Goal: Task Accomplishment & Management: Use online tool/utility

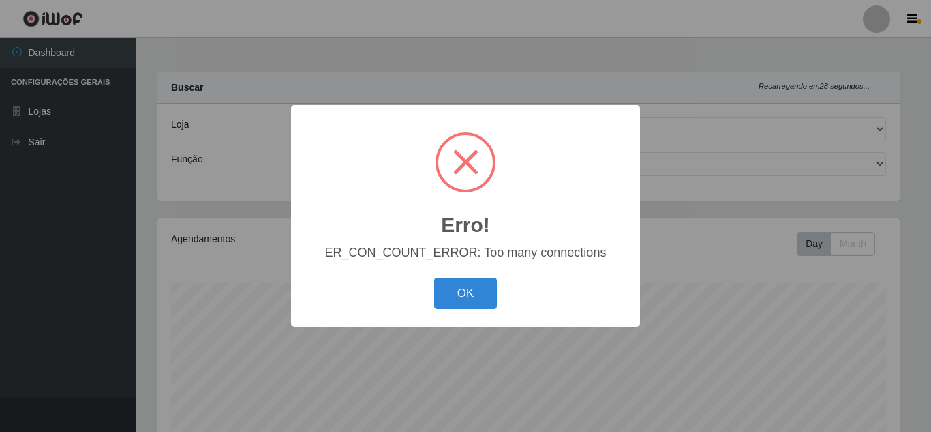
select select "225"
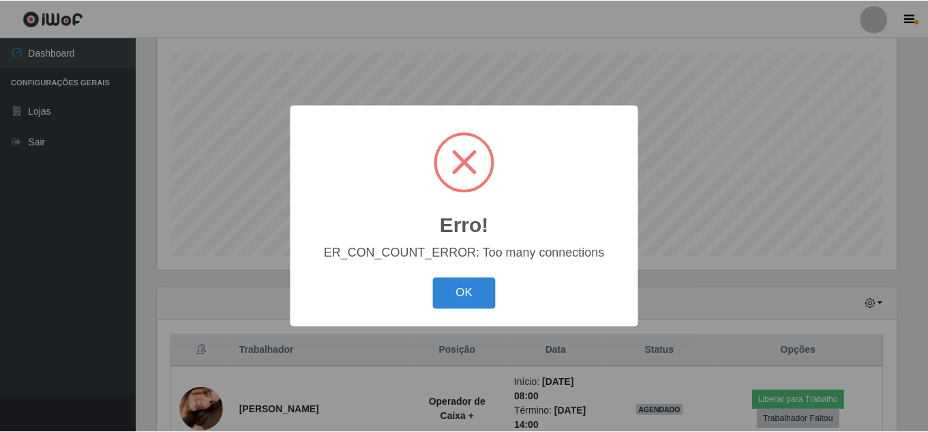
scroll to position [283, 742]
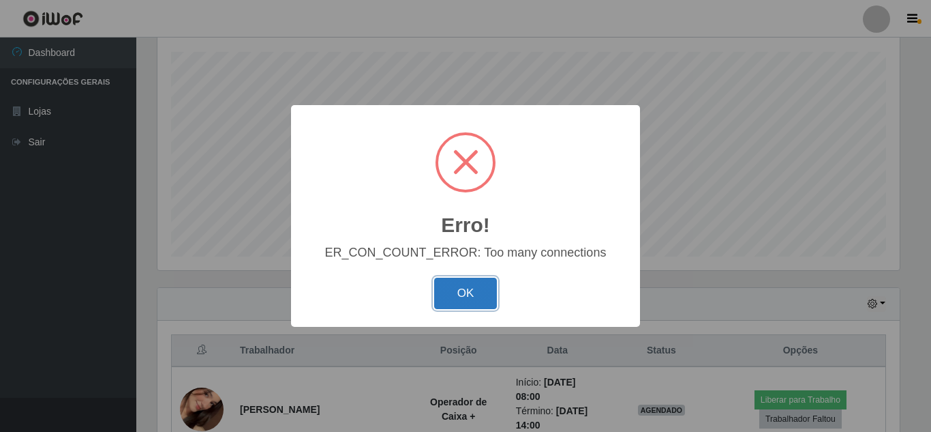
click at [478, 295] on button "OK" at bounding box center [465, 293] width 63 height 32
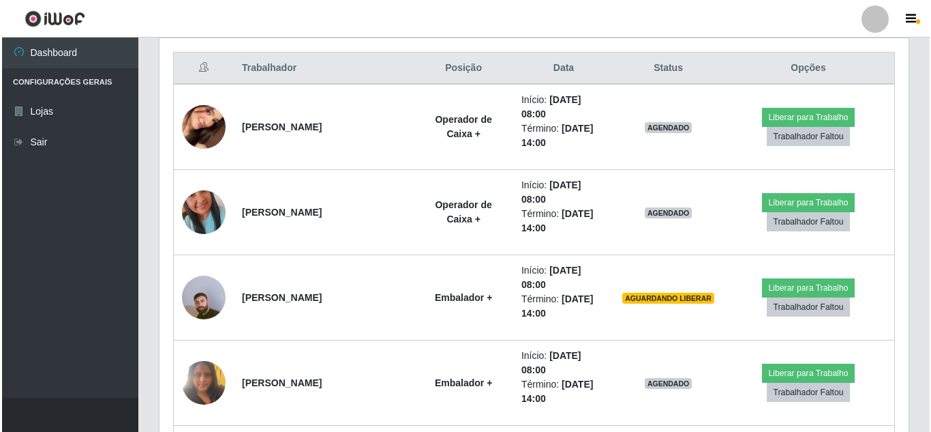
scroll to position [534, 0]
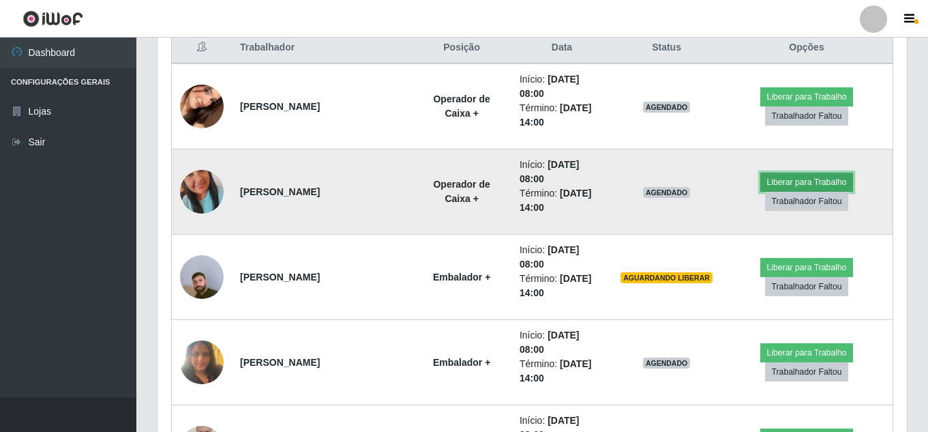
click at [822, 176] on button "Liberar para Trabalho" at bounding box center [806, 181] width 92 height 19
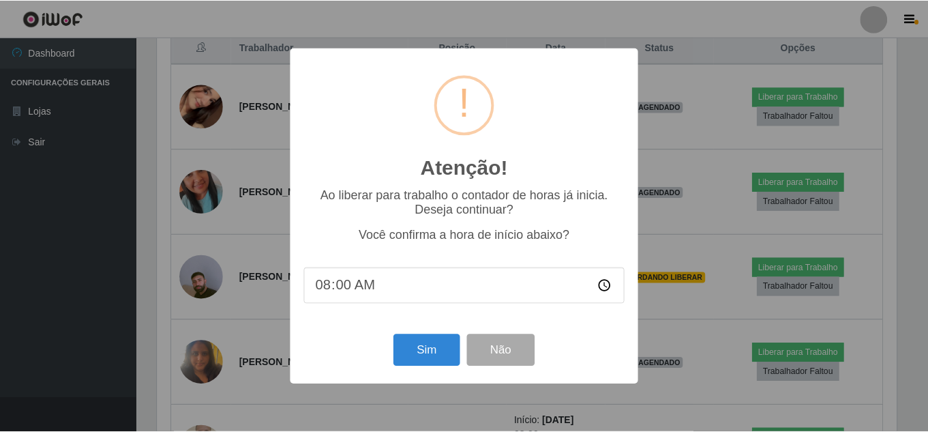
scroll to position [283, 742]
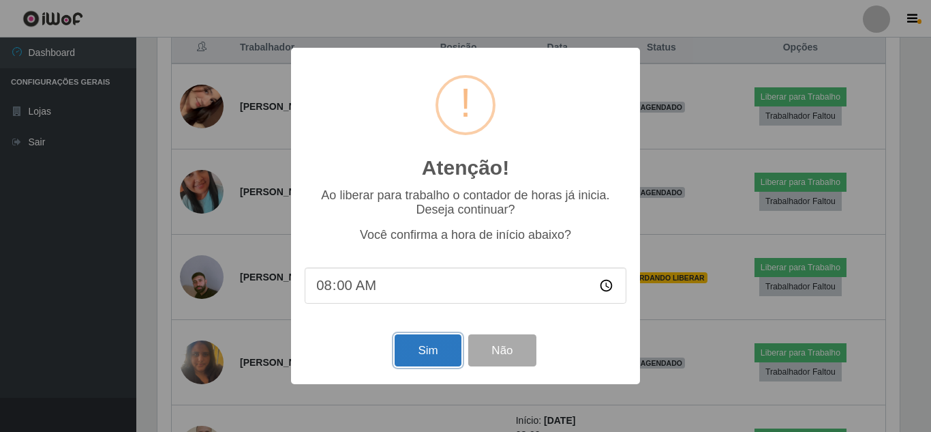
click at [417, 363] on button "Sim" at bounding box center [428, 350] width 66 height 32
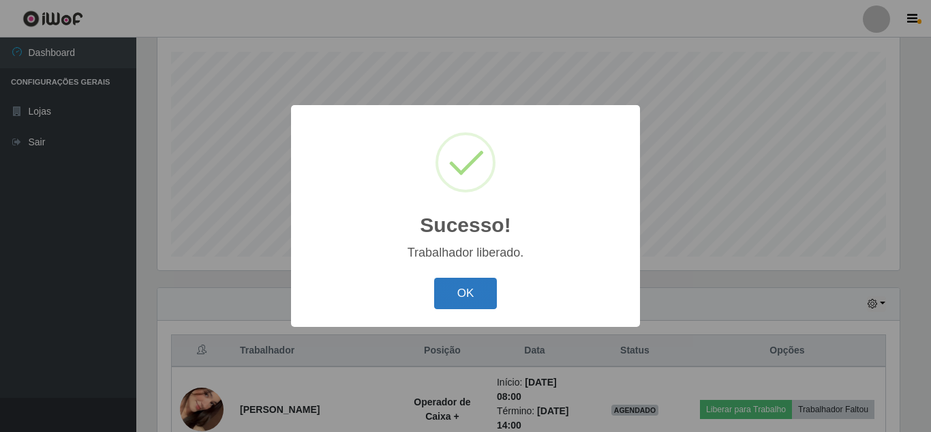
click at [474, 288] on button "OK" at bounding box center [465, 293] width 63 height 32
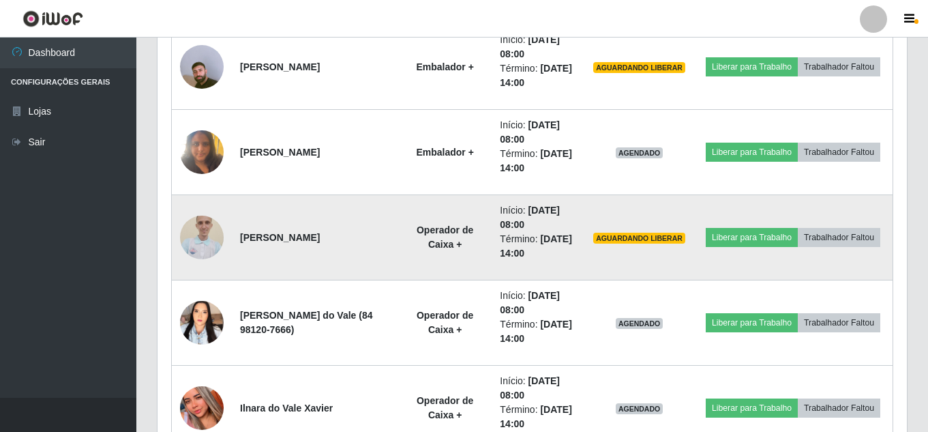
scroll to position [763, 0]
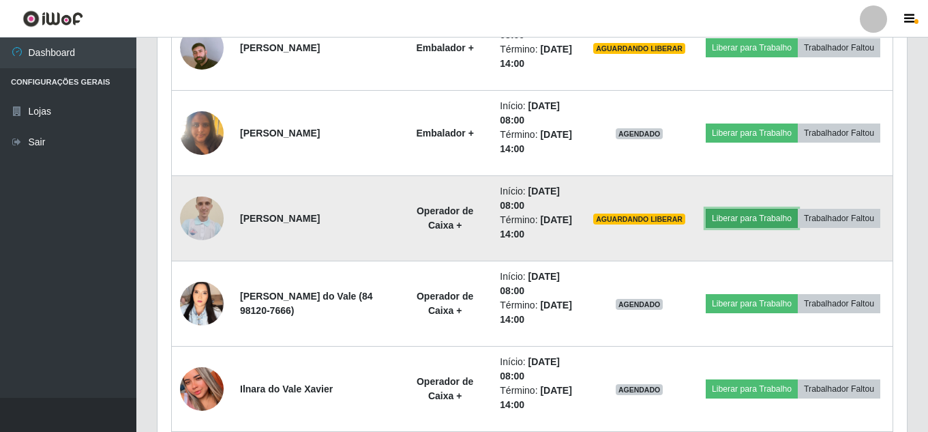
click at [798, 209] on button "Liberar para Trabalho" at bounding box center [752, 218] width 92 height 19
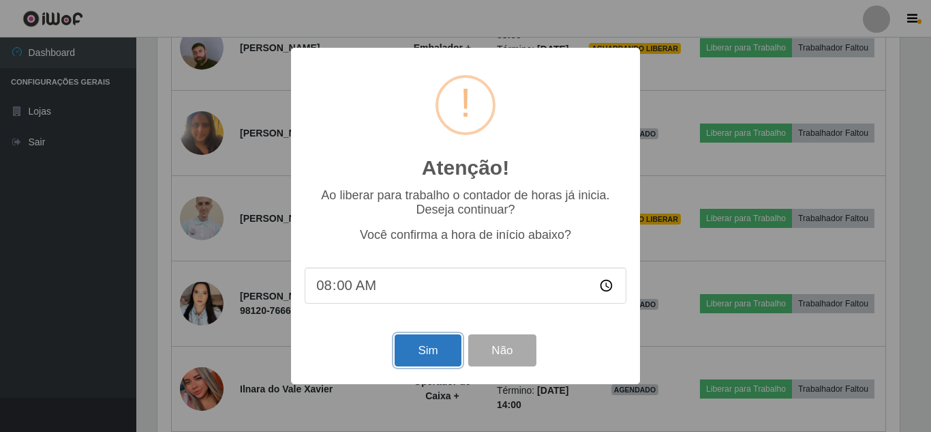
click at [415, 356] on button "Sim" at bounding box center [428, 350] width 66 height 32
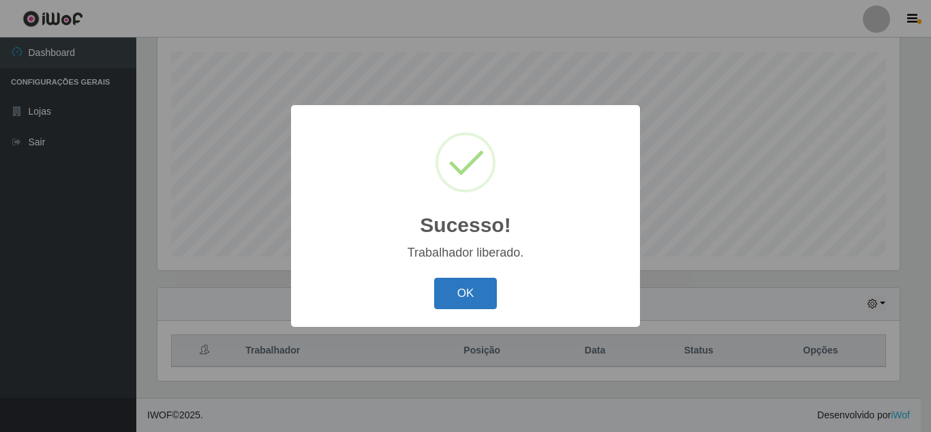
click at [472, 287] on button "OK" at bounding box center [465, 293] width 63 height 32
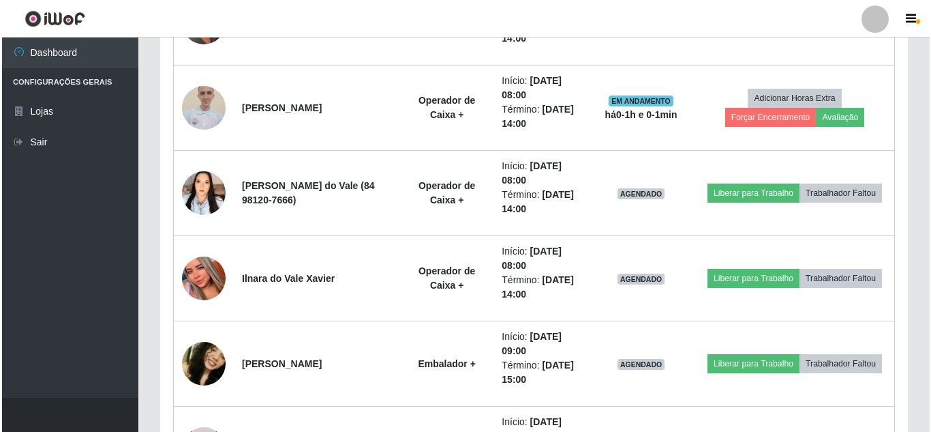
scroll to position [893, 0]
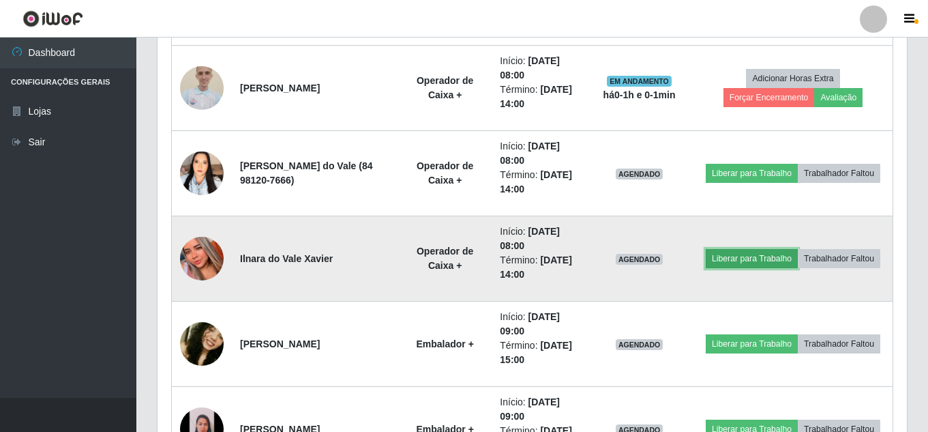
click at [798, 249] on button "Liberar para Trabalho" at bounding box center [752, 258] width 92 height 19
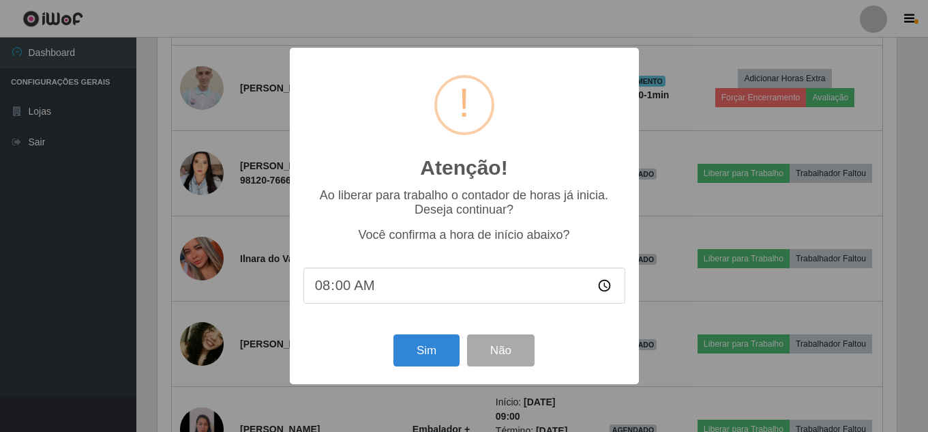
scroll to position [283, 742]
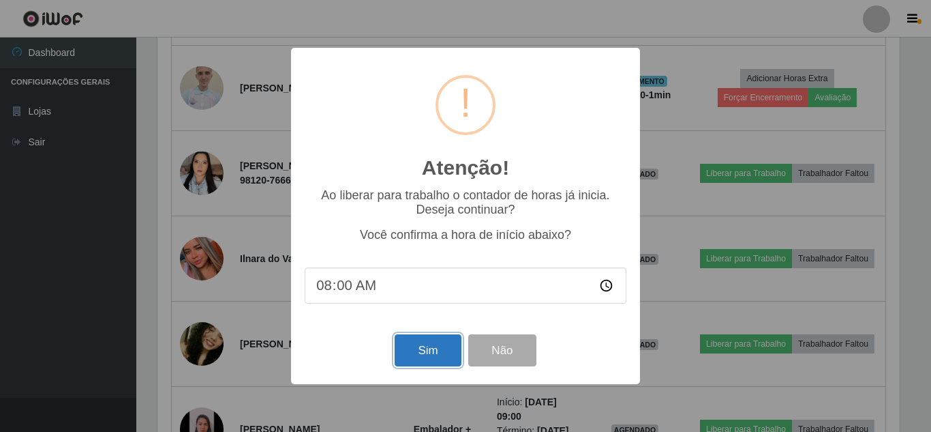
click at [420, 358] on button "Sim" at bounding box center [428, 350] width 66 height 32
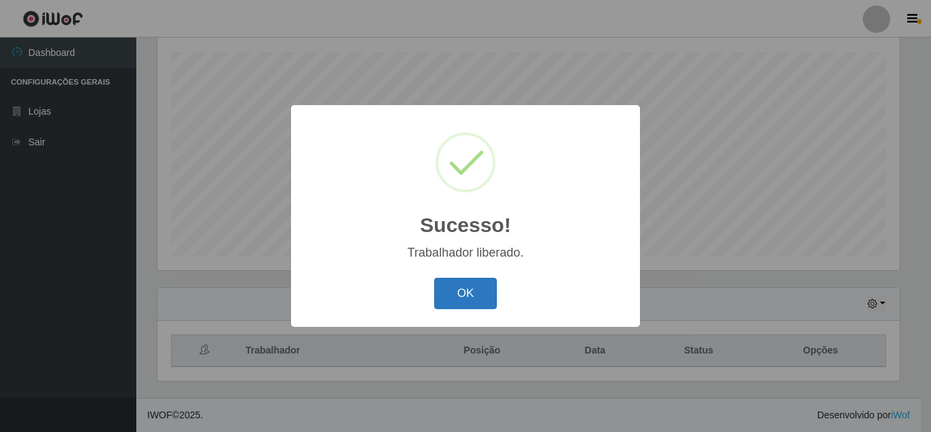
drag, startPoint x: 497, startPoint y: 292, endPoint x: 489, endPoint y: 294, distance: 7.6
click at [494, 294] on div "OK Cancel" at bounding box center [466, 292] width 322 height 39
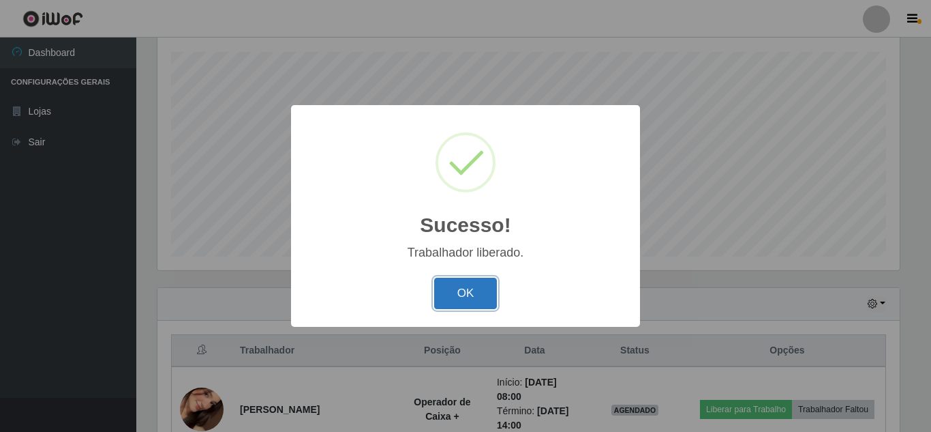
click at [489, 294] on button "OK" at bounding box center [465, 293] width 63 height 32
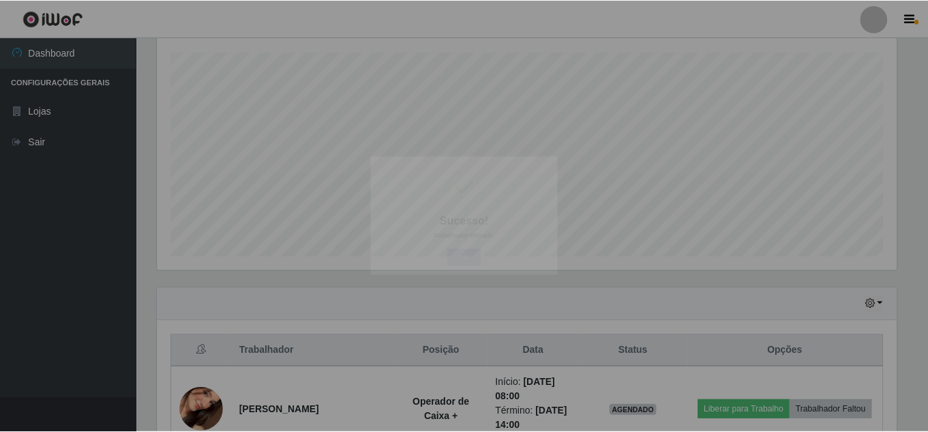
scroll to position [0, 0]
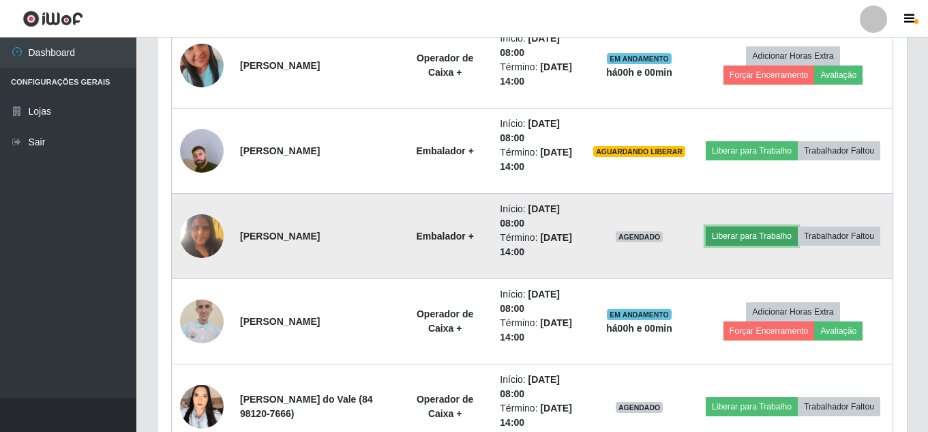
click at [796, 226] on button "Liberar para Trabalho" at bounding box center [752, 235] width 92 height 19
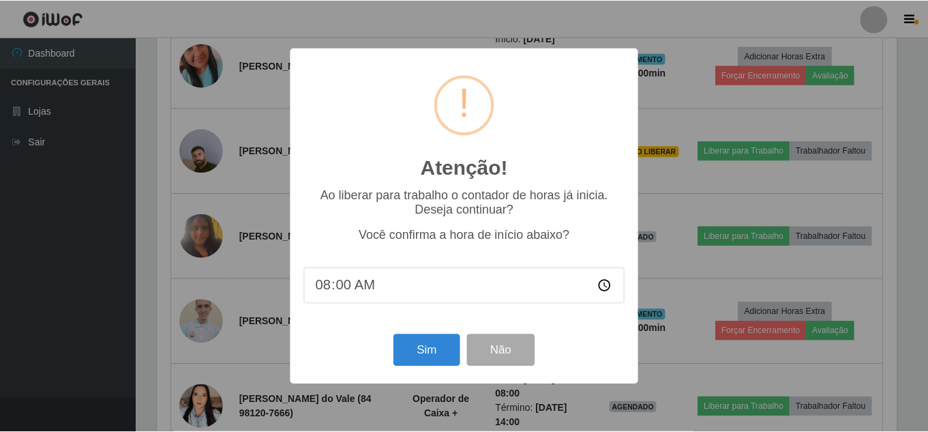
scroll to position [283, 742]
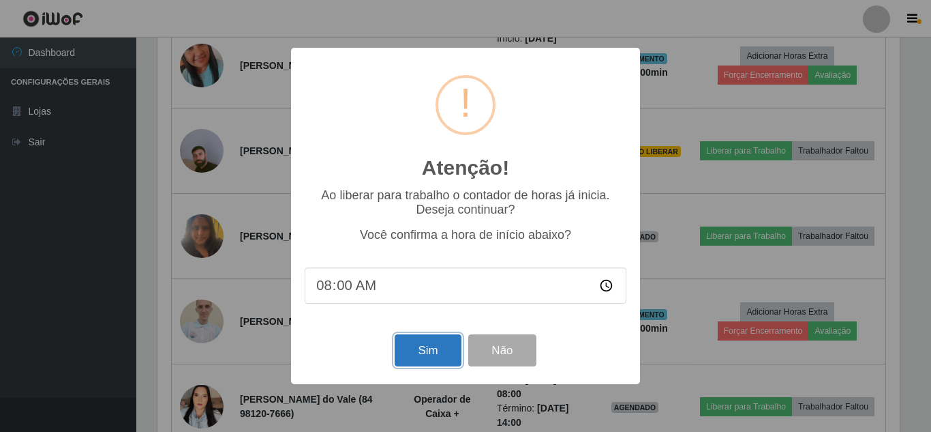
click at [436, 347] on button "Sim" at bounding box center [428, 350] width 66 height 32
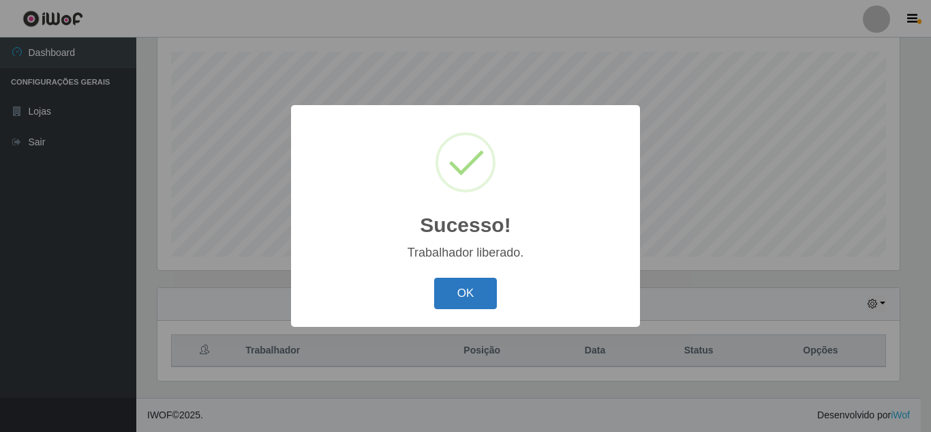
click at [484, 287] on button "OK" at bounding box center [465, 293] width 63 height 32
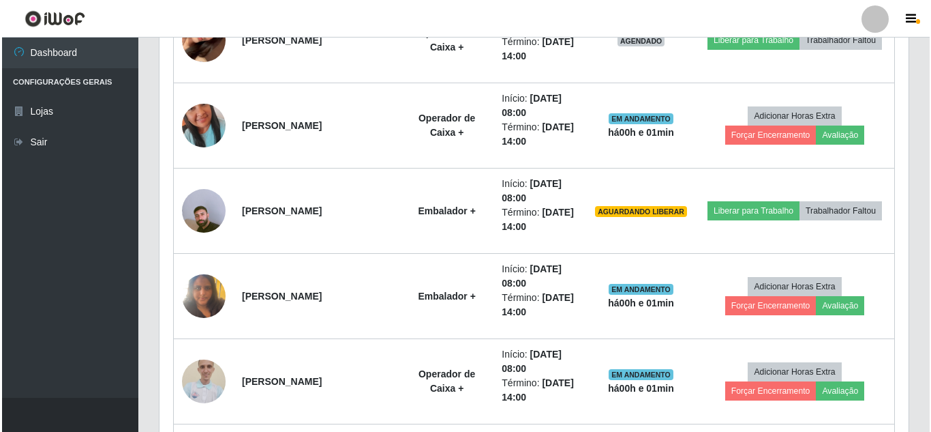
scroll to position [496, 0]
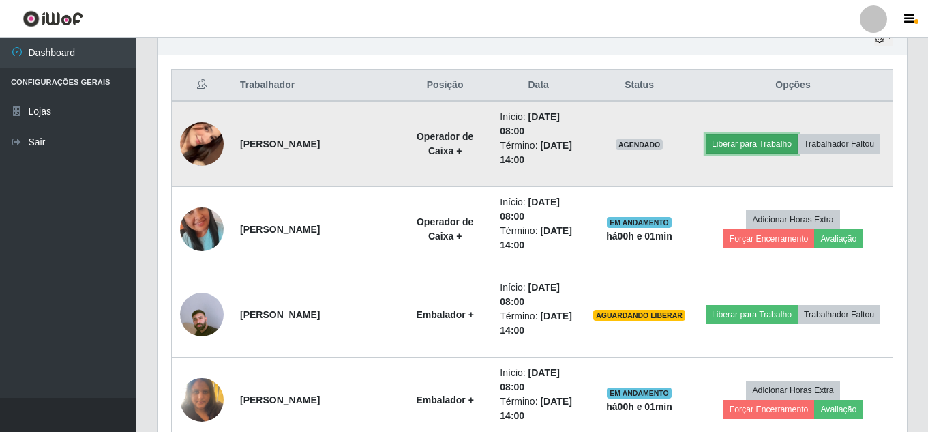
click at [798, 134] on button "Liberar para Trabalho" at bounding box center [752, 143] width 92 height 19
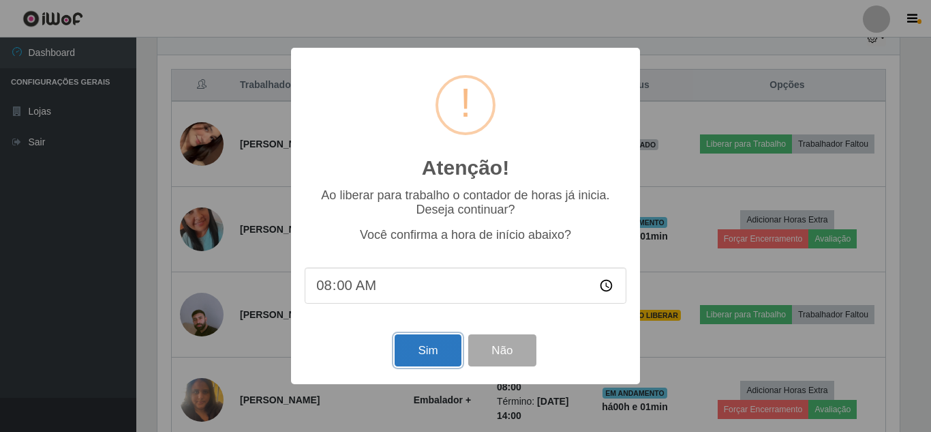
click at [434, 344] on button "Sim" at bounding box center [428, 350] width 66 height 32
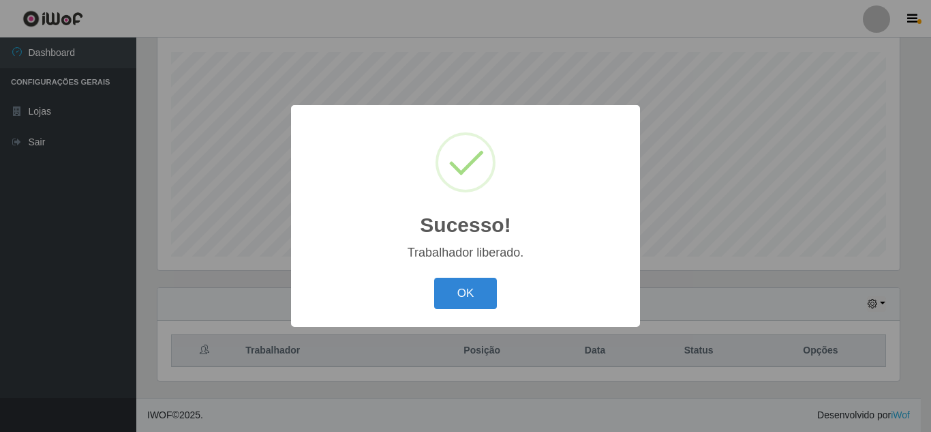
click at [434, 277] on button "OK" at bounding box center [465, 293] width 63 height 32
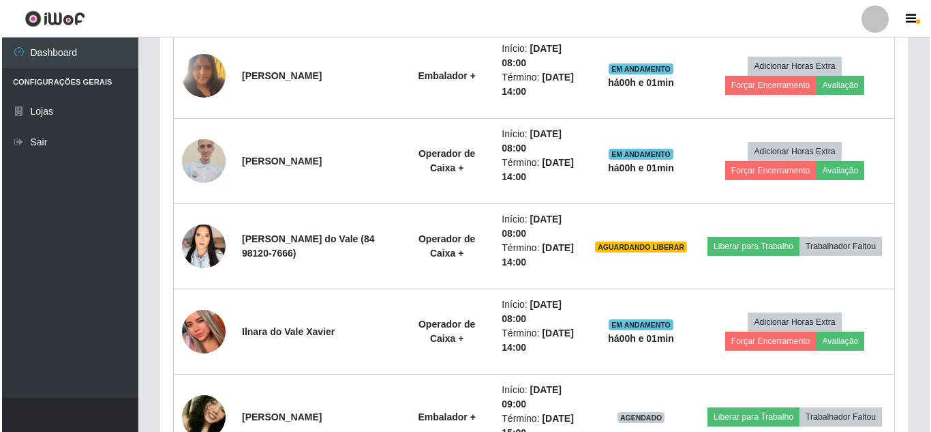
scroll to position [823, 0]
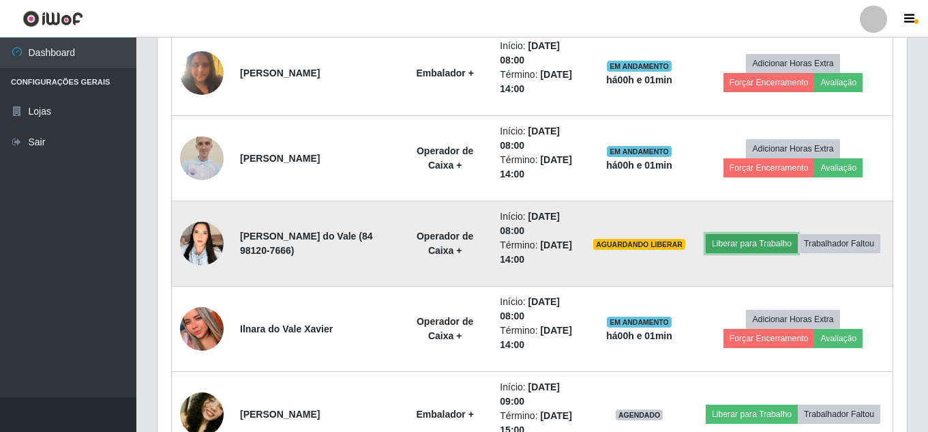
click at [798, 235] on button "Liberar para Trabalho" at bounding box center [752, 243] width 92 height 19
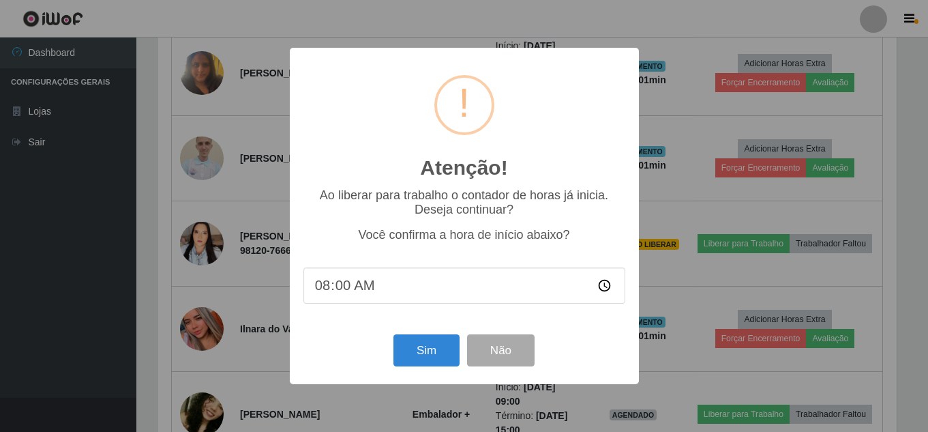
scroll to position [283, 742]
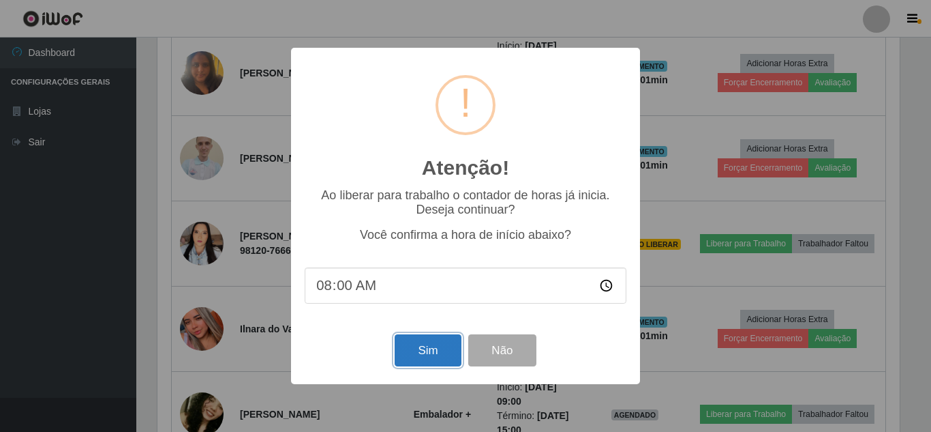
click at [440, 350] on button "Sim" at bounding box center [428, 350] width 66 height 32
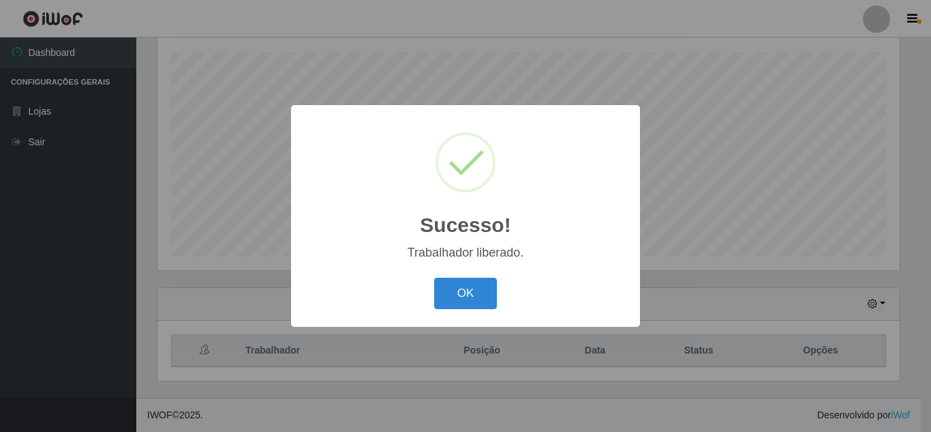
click at [434, 277] on button "OK" at bounding box center [465, 293] width 63 height 32
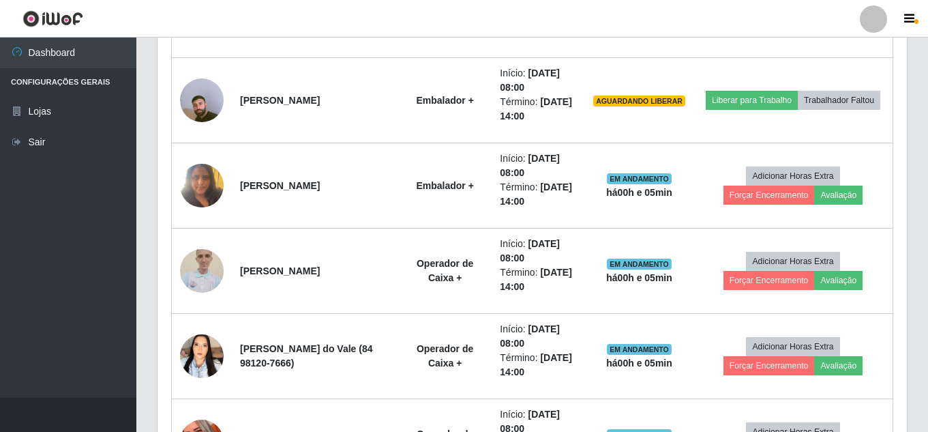
scroll to position [727, 0]
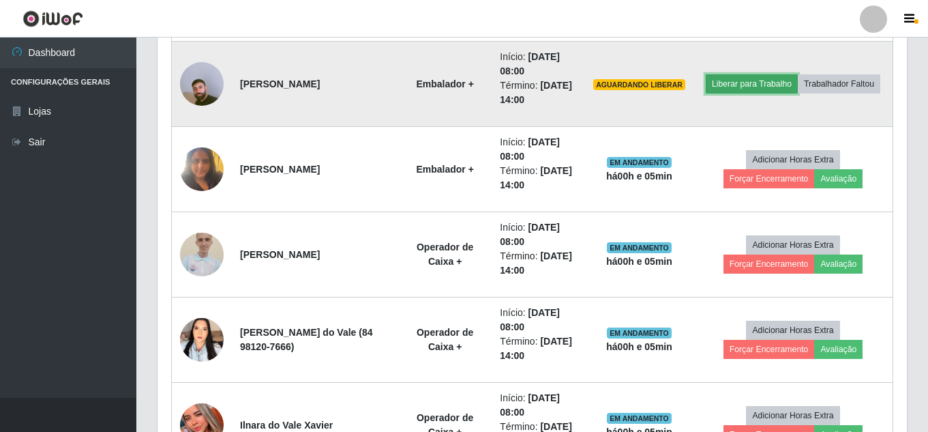
click at [798, 74] on button "Liberar para Trabalho" at bounding box center [752, 83] width 92 height 19
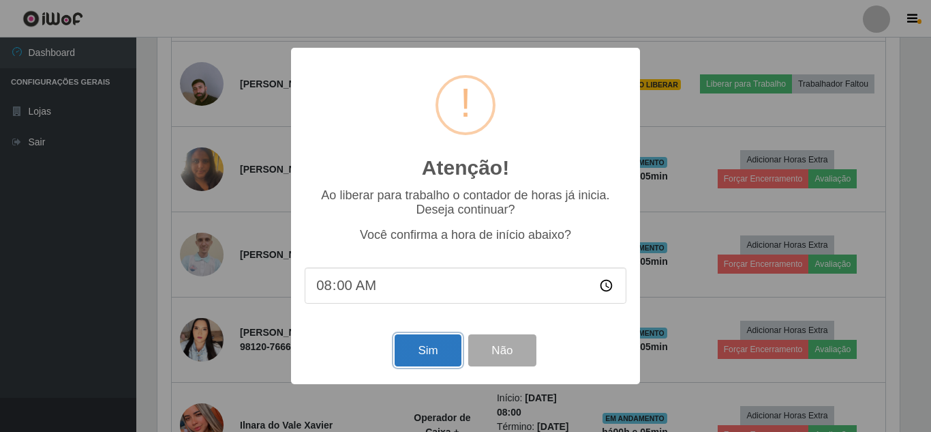
click at [440, 359] on button "Sim" at bounding box center [428, 350] width 66 height 32
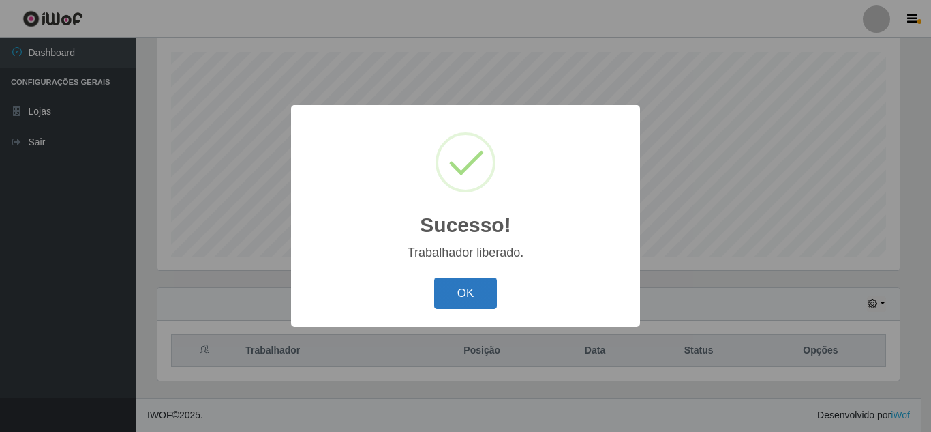
click at [486, 300] on button "OK" at bounding box center [465, 293] width 63 height 32
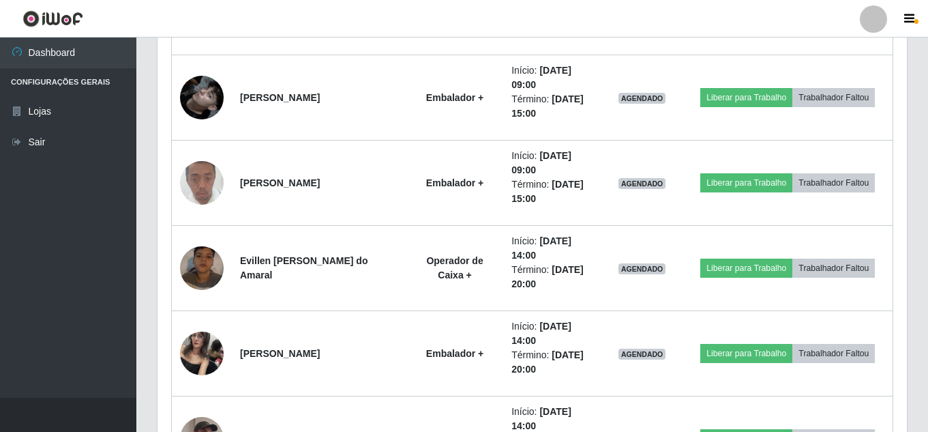
scroll to position [1314, 0]
